Goal: Check status

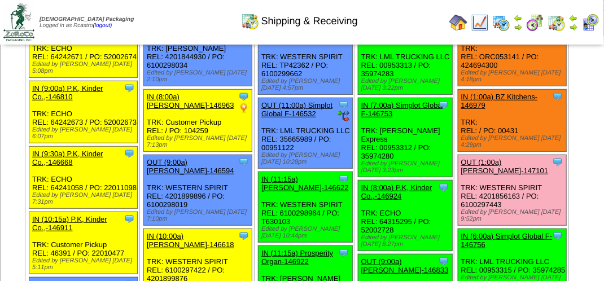
scroll to position [169, 0]
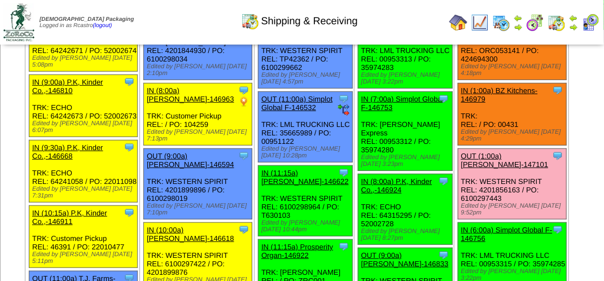
click at [571, 28] on img at bounding box center [573, 27] width 9 height 9
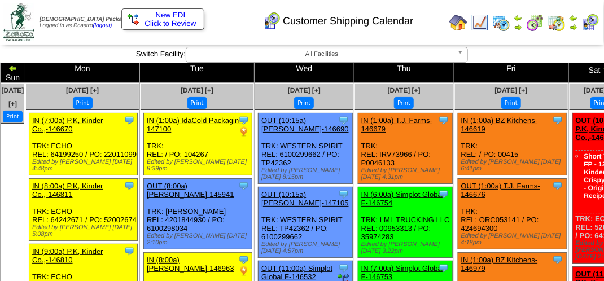
click at [561, 26] on img at bounding box center [556, 23] width 18 height 18
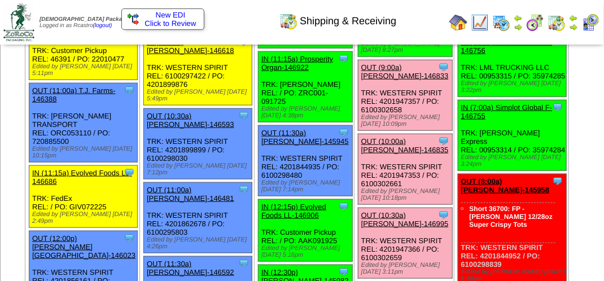
scroll to position [282, 0]
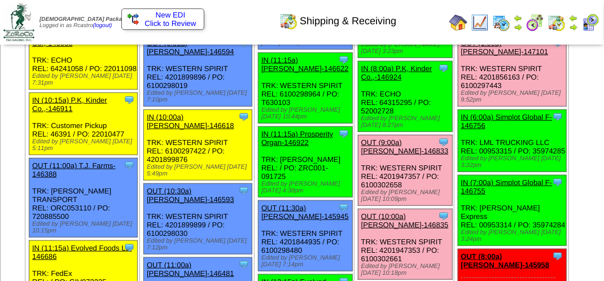
click at [384, 146] on link "OUT (9:00a) [PERSON_NAME]-146833" at bounding box center [404, 146] width 87 height 17
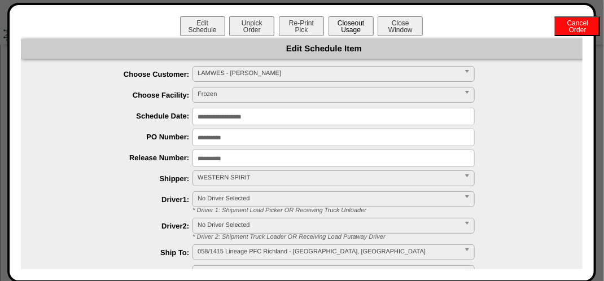
click at [347, 33] on button "Closeout Usage" at bounding box center [350, 26] width 45 height 20
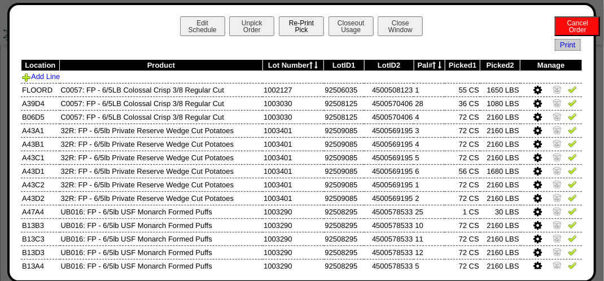
click at [287, 28] on button "Re-Print Pick" at bounding box center [301, 26] width 45 height 20
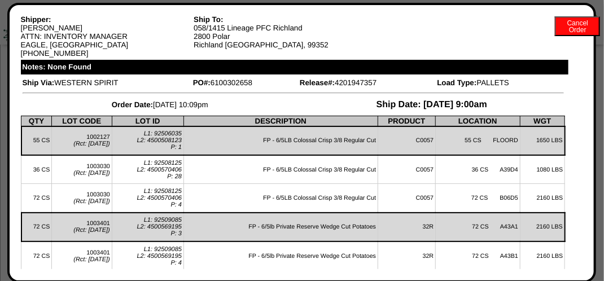
scroll to position [0, 0]
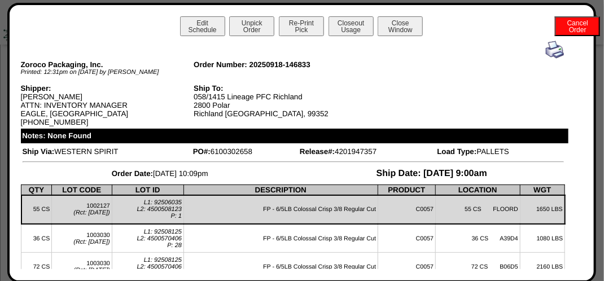
click at [546, 53] on img at bounding box center [555, 50] width 18 height 18
